Goal: Information Seeking & Learning: Learn about a topic

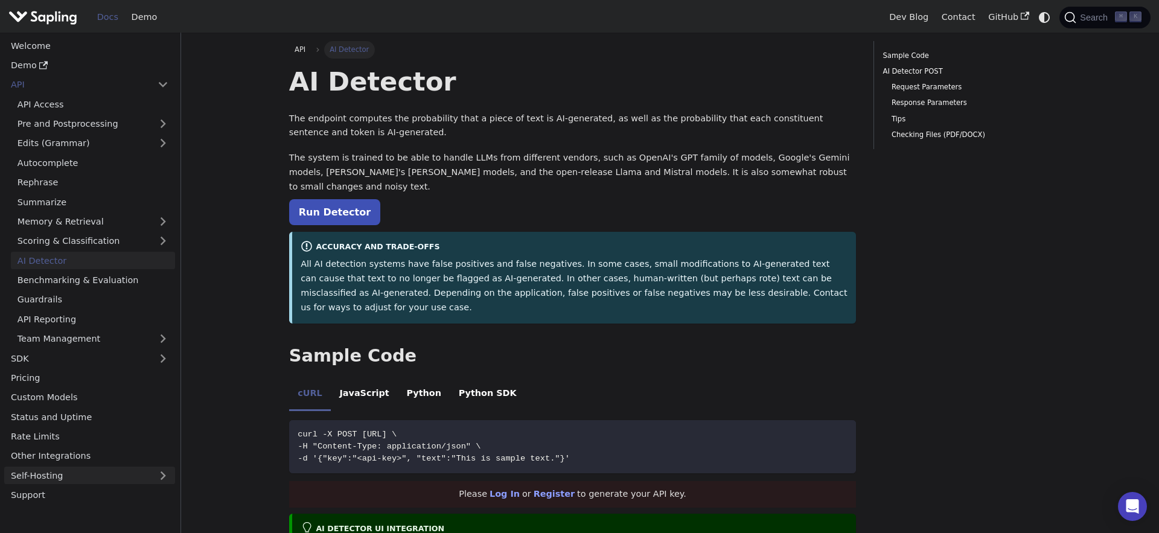
click at [118, 477] on link "Self-Hosting" at bounding box center [89, 476] width 171 height 18
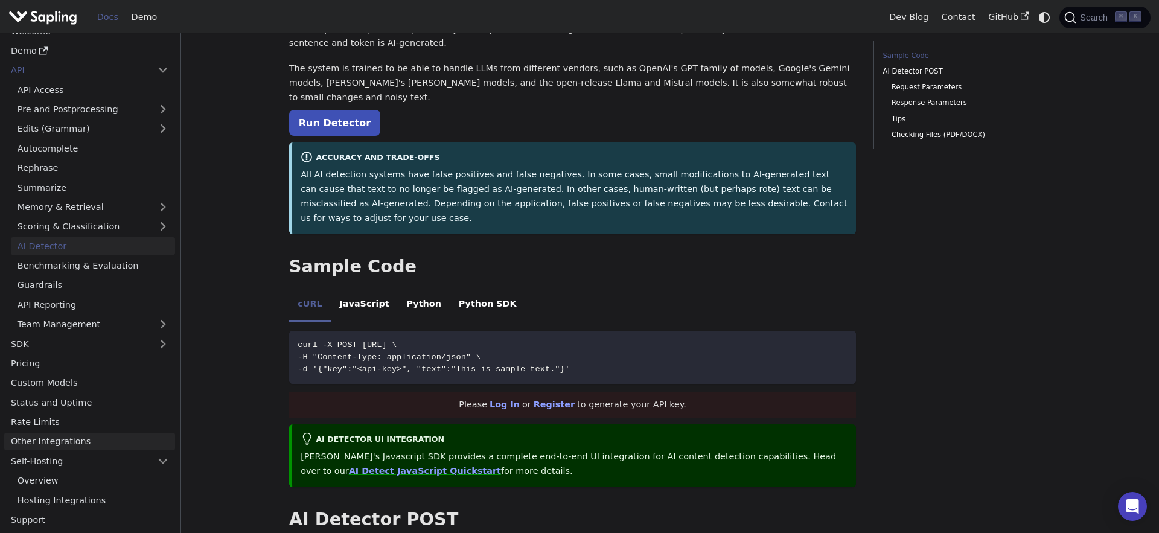
scroll to position [97, 0]
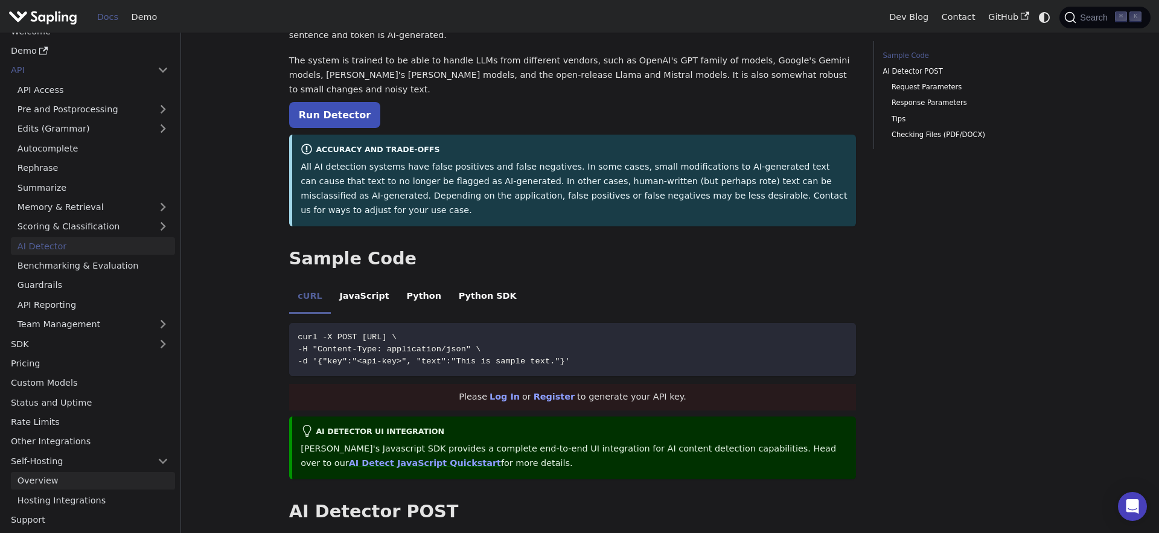
click at [117, 485] on link "Overview" at bounding box center [93, 481] width 164 height 18
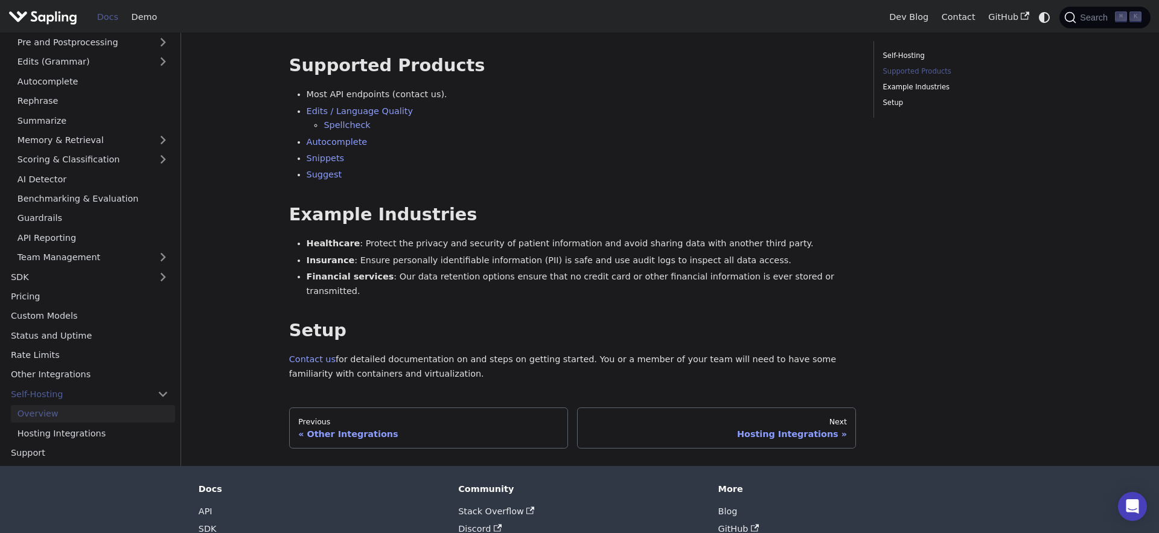
scroll to position [199, 0]
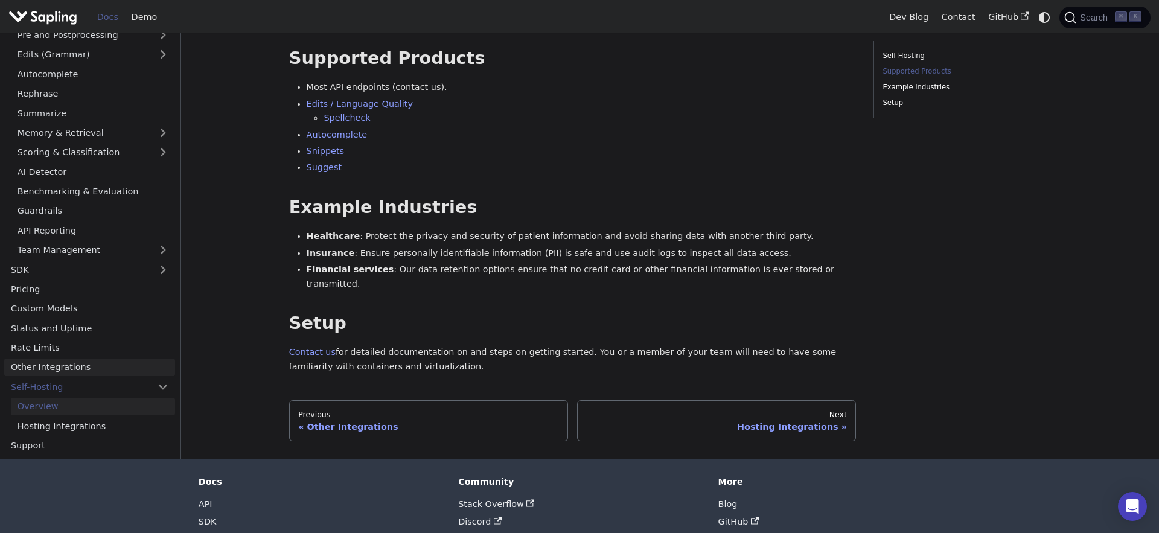
click at [68, 359] on link "Other Integrations" at bounding box center [89, 368] width 171 height 18
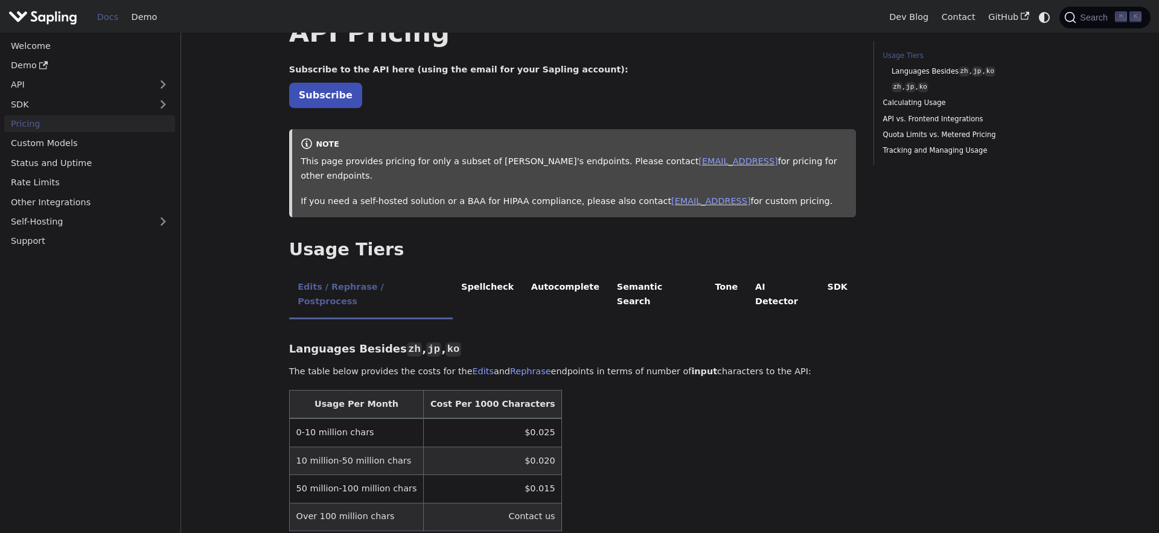
scroll to position [51, 0]
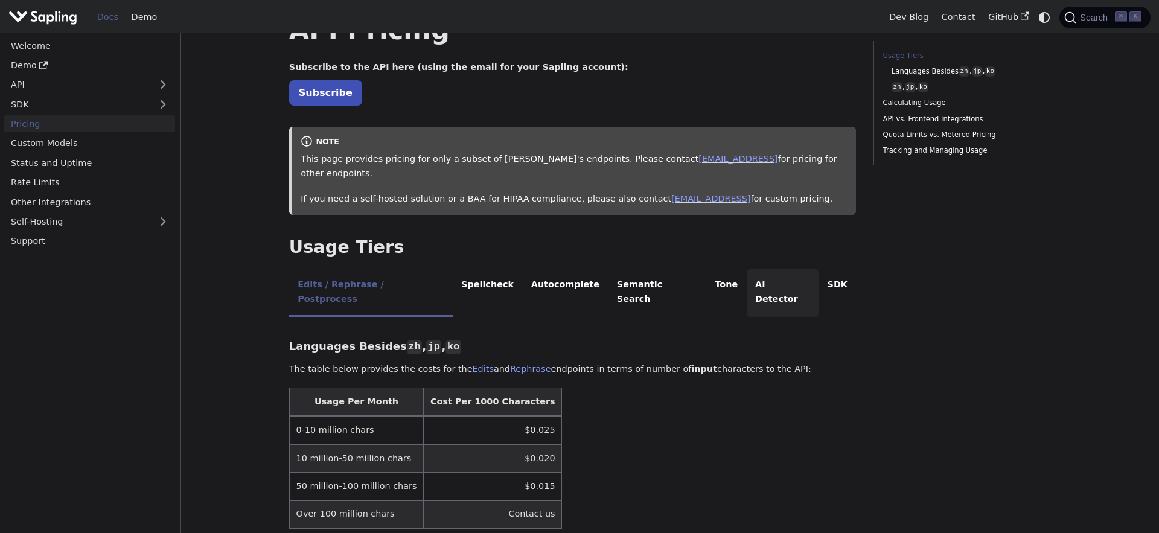
click at [747, 269] on li "AI Detector" at bounding box center [783, 293] width 72 height 48
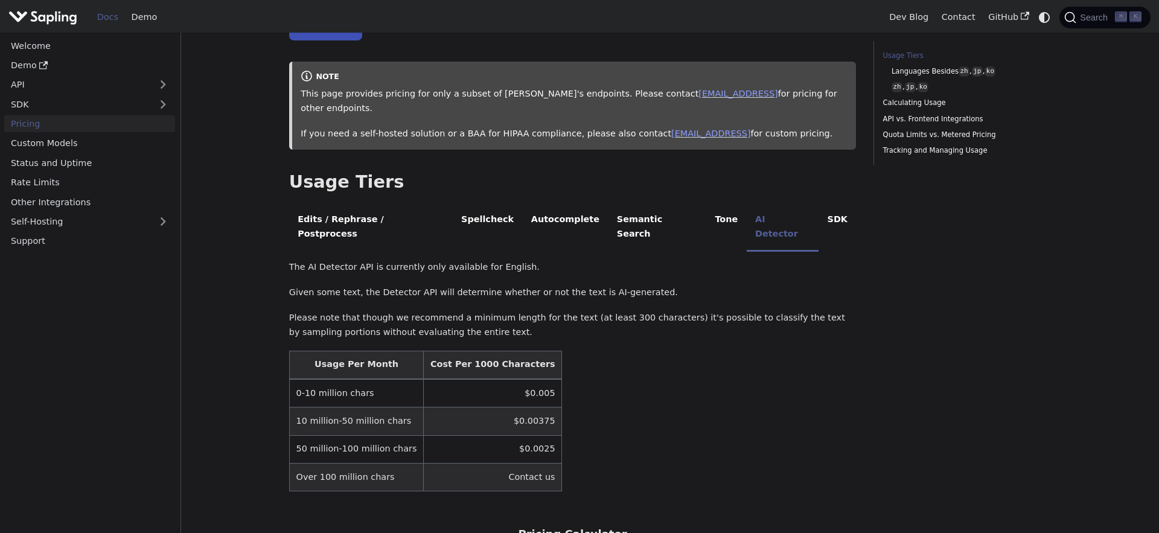
scroll to position [118, 0]
drag, startPoint x: 508, startPoint y: 364, endPoint x: 542, endPoint y: 362, distance: 33.3
click at [542, 362] on table "Usage Per Month Cost Per 1000 Characters 0-10 million chars $0.005 10 million-5…" at bounding box center [573, 420] width 568 height 141
copy td "0.005"
